Goal: Find specific page/section: Find specific page/section

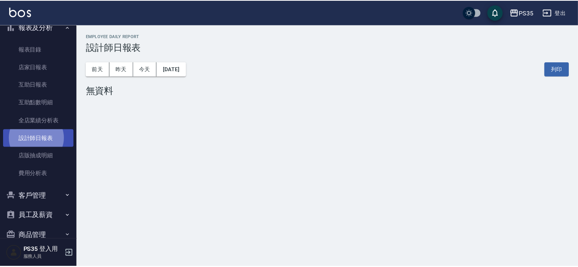
scroll to position [214, 0]
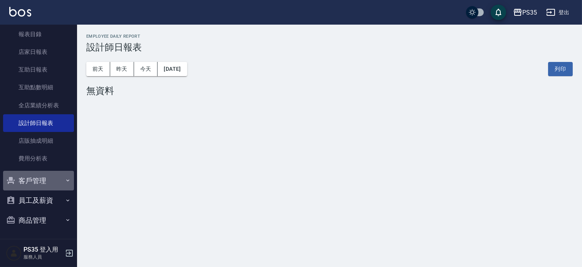
click at [59, 174] on button "客戶管理" at bounding box center [38, 181] width 71 height 20
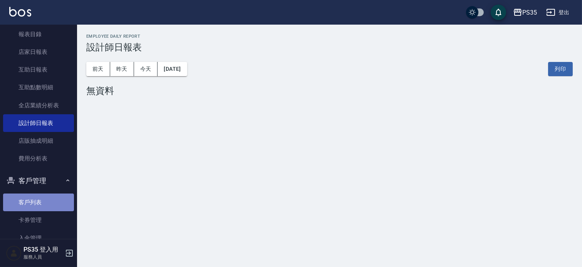
click at [53, 199] on link "客戶列表" at bounding box center [38, 203] width 71 height 18
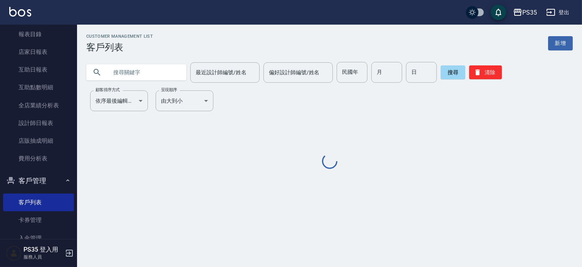
click at [134, 68] on input "text" at bounding box center [144, 72] width 72 height 21
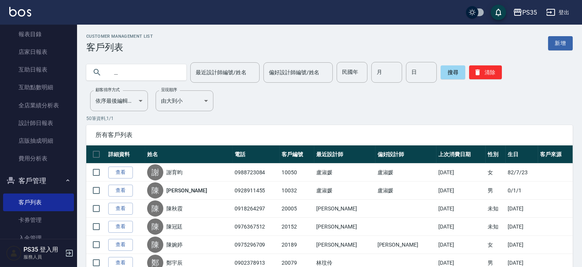
type input "["
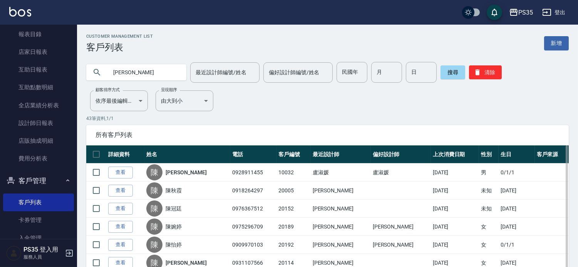
type input "[PERSON_NAME]"
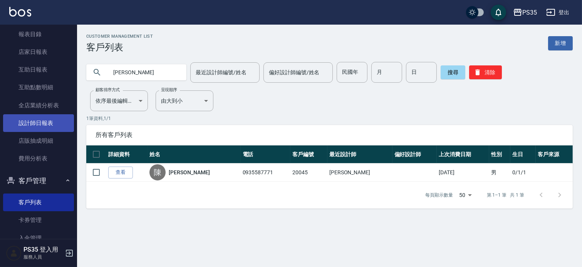
click at [42, 121] on link "設計師日報表" at bounding box center [38, 123] width 71 height 18
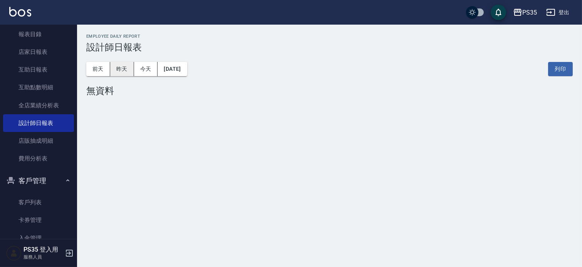
click at [123, 71] on button "昨天" at bounding box center [122, 69] width 24 height 14
